Goal: Navigation & Orientation: Go to known website

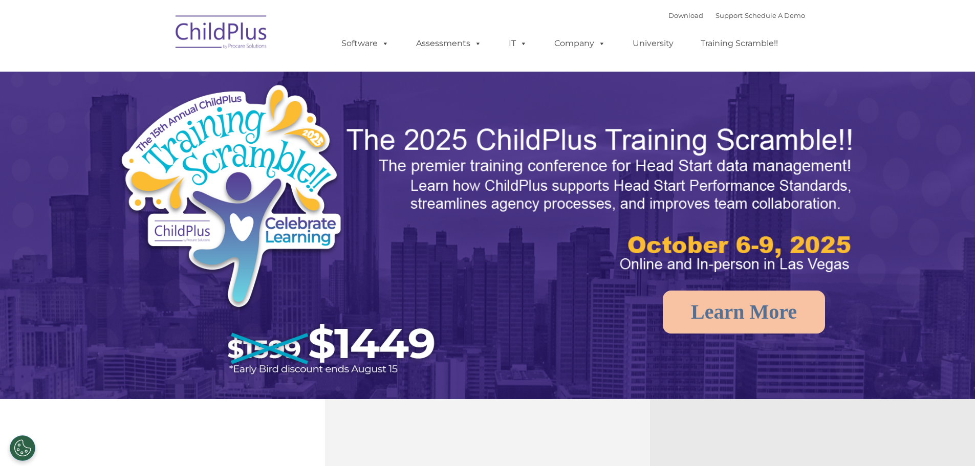
select select "MEDIUM"
click at [214, 31] on img at bounding box center [221, 33] width 102 height 51
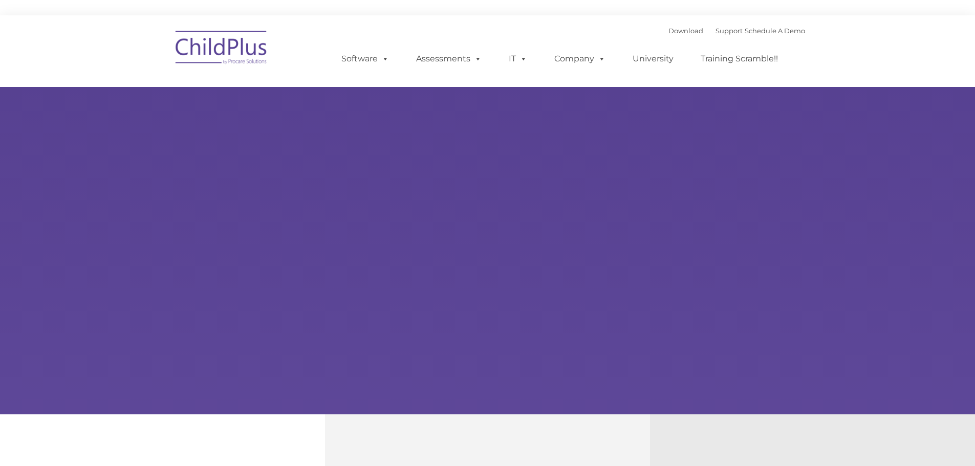
type input ""
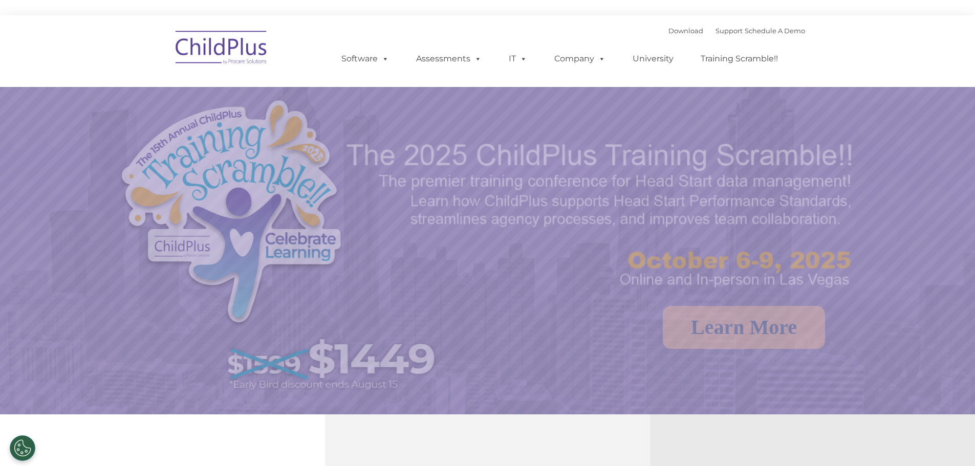
select select "MEDIUM"
